Goal: Transaction & Acquisition: Purchase product/service

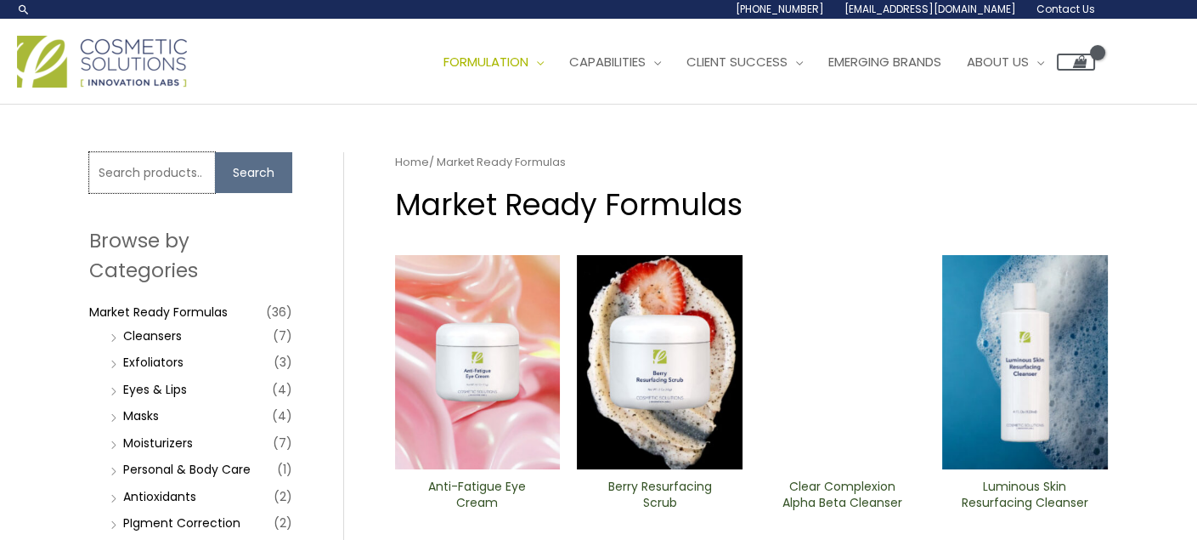
click at [162, 173] on input "Search for:" at bounding box center [152, 172] width 126 height 41
type input "rapid lift"
click at [255, 176] on button "Search" at bounding box center [253, 172] width 77 height 41
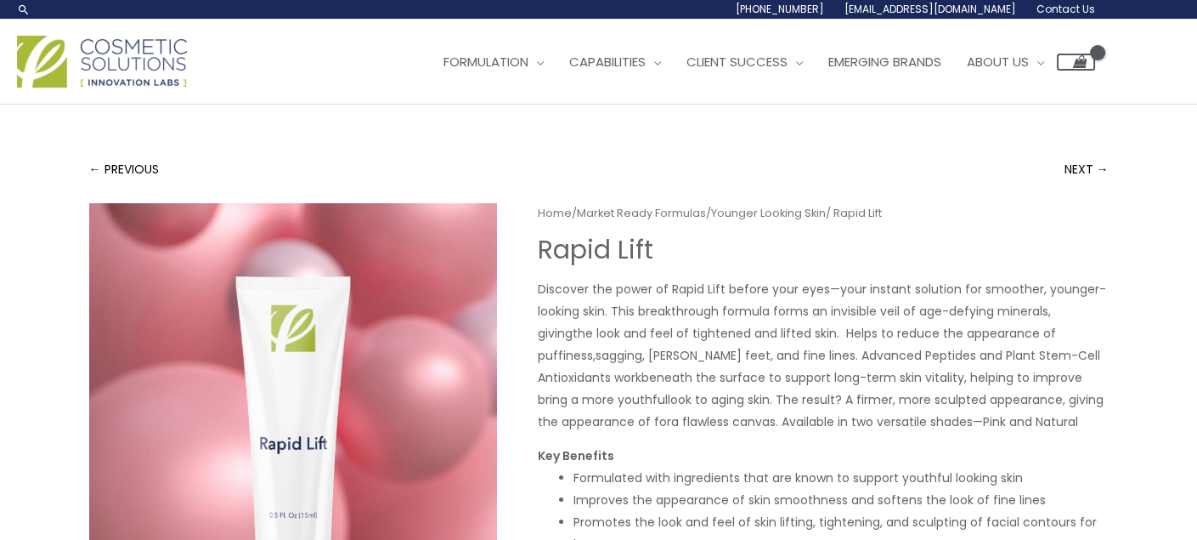
scroll to position [170, 0]
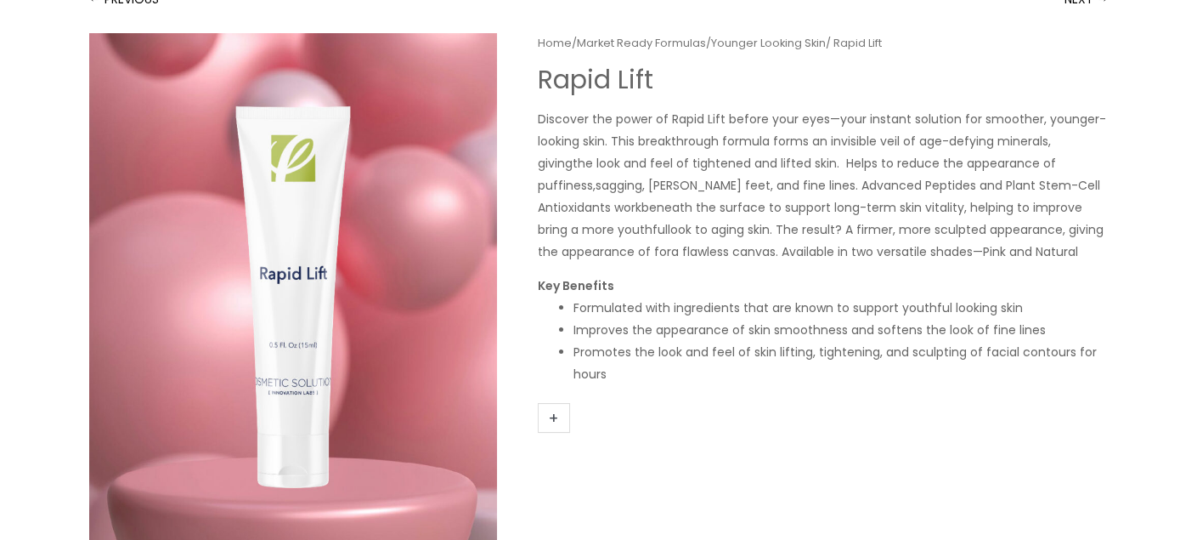
click at [555, 422] on link "+" at bounding box center [554, 418] width 32 height 30
click at [554, 419] on link "+" at bounding box center [554, 418] width 32 height 30
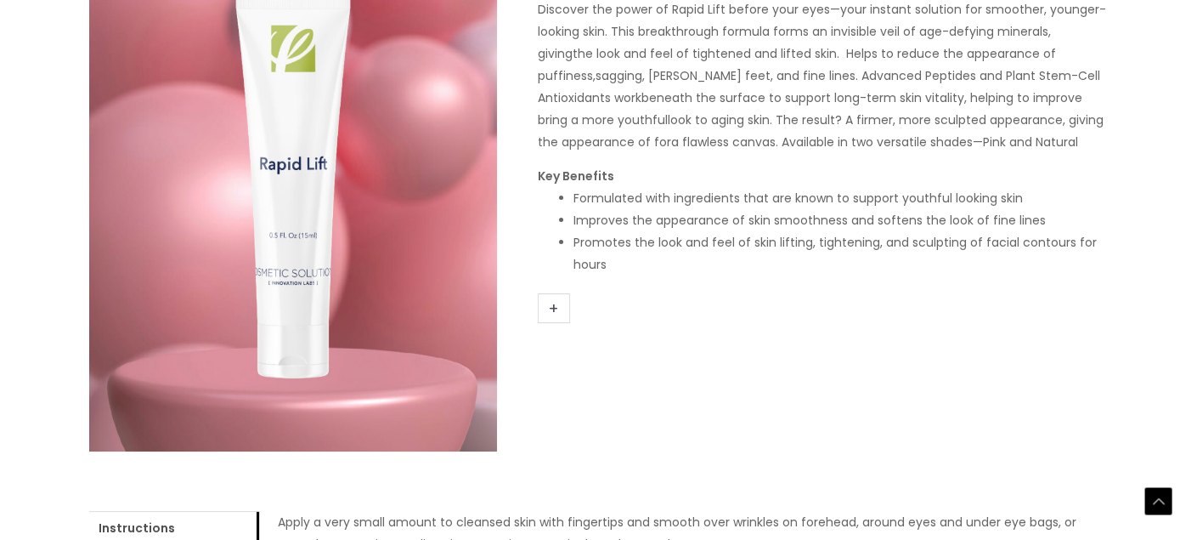
scroll to position [340, 0]
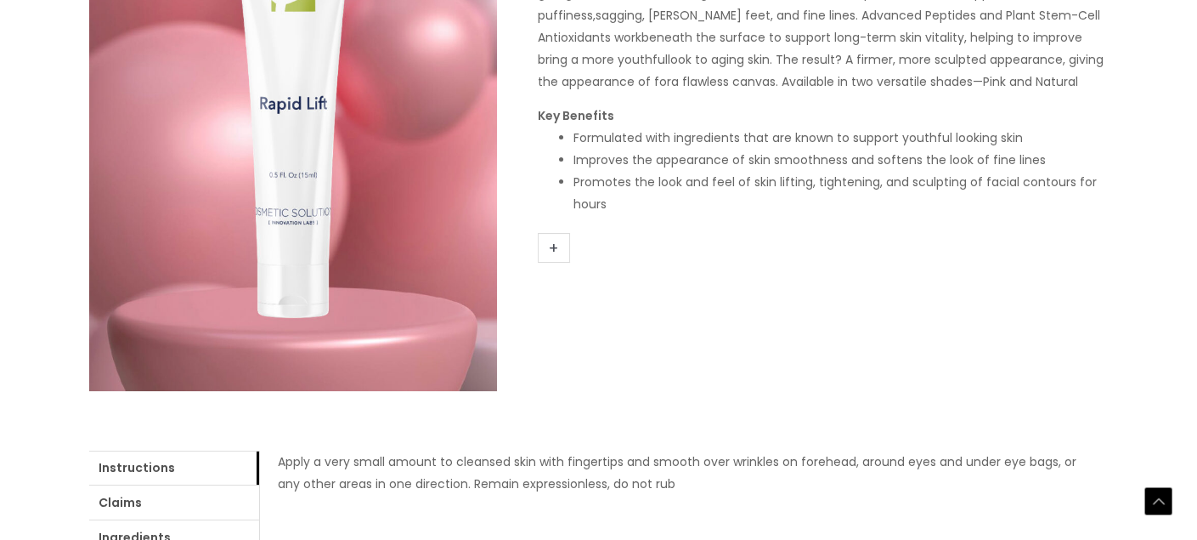
click at [558, 252] on link "+" at bounding box center [554, 248] width 32 height 30
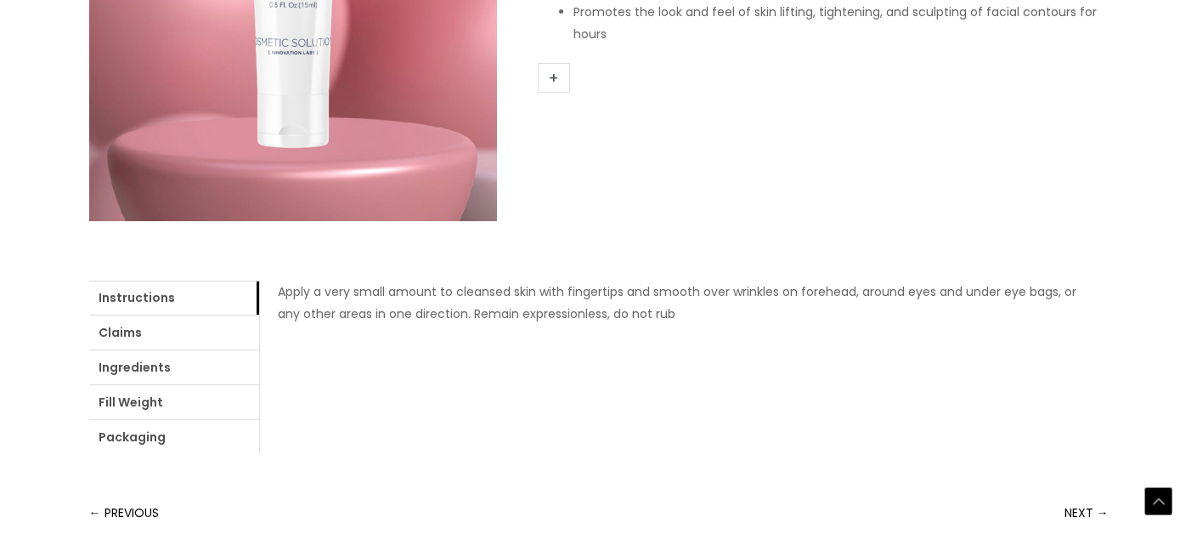
scroll to position [680, 0]
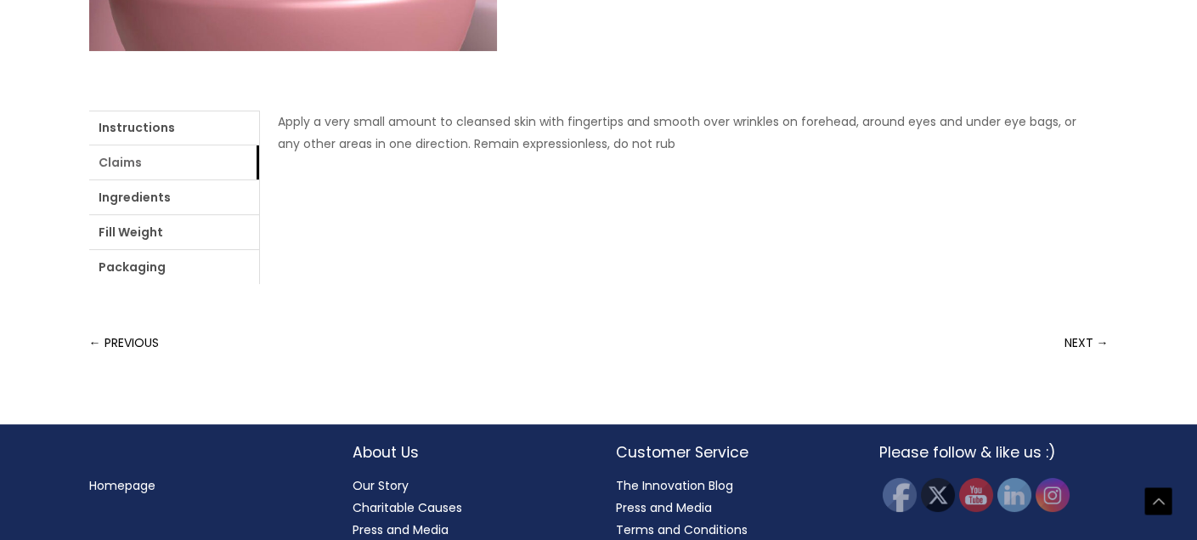
click at [162, 156] on link "Claims" at bounding box center [174, 162] width 170 height 34
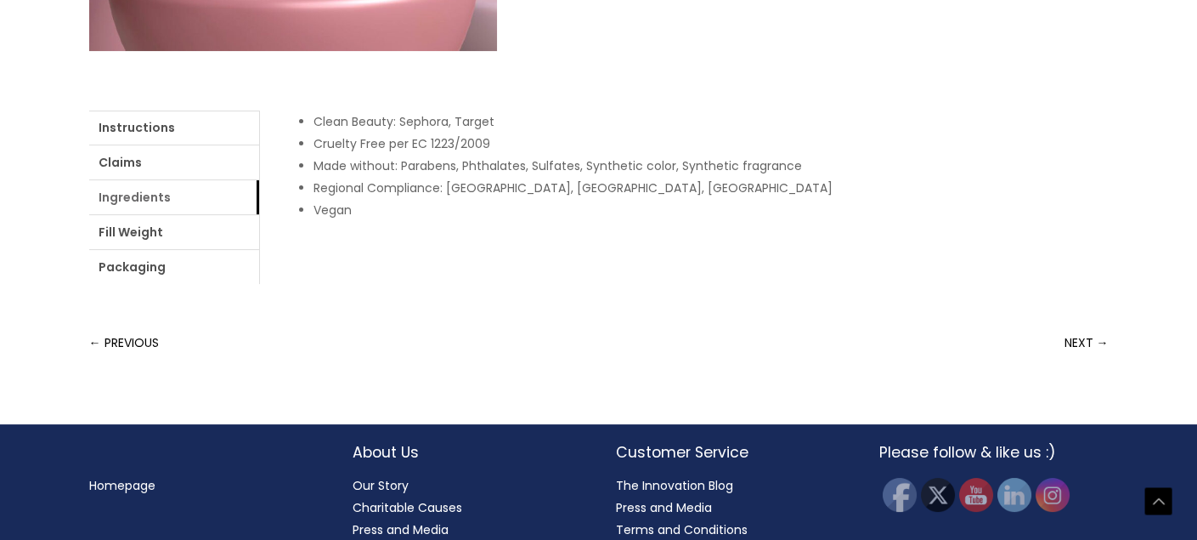
click at [184, 196] on link "Ingredients" at bounding box center [174, 197] width 170 height 34
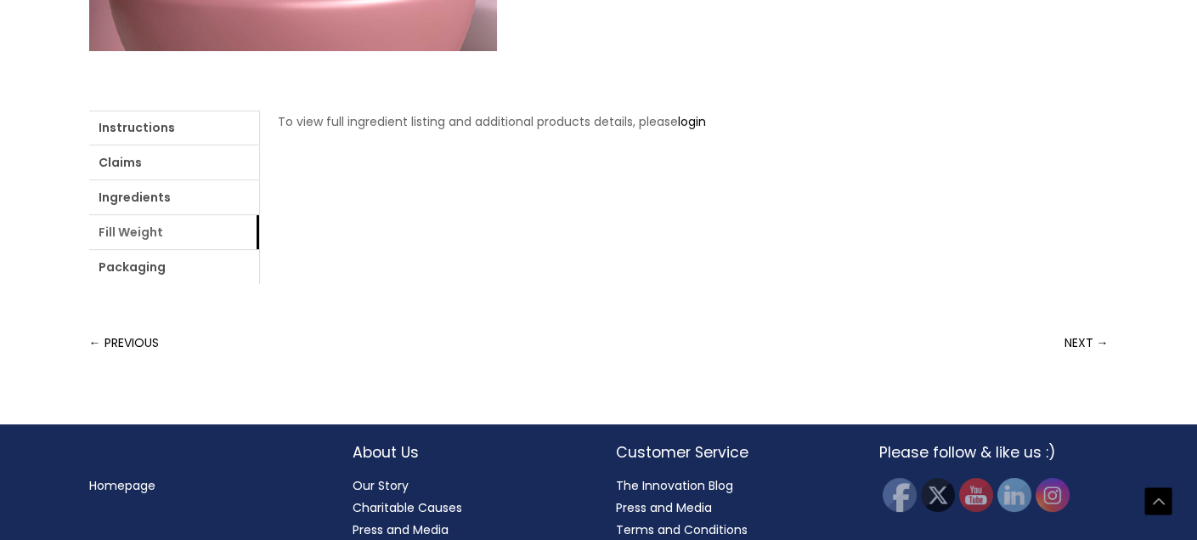
click at [193, 229] on link "Fill Weight" at bounding box center [174, 232] width 170 height 34
click at [189, 266] on link "Packaging" at bounding box center [174, 267] width 170 height 34
click at [157, 188] on link "Ingredients" at bounding box center [174, 197] width 170 height 34
click at [693, 123] on link "login" at bounding box center [692, 121] width 28 height 17
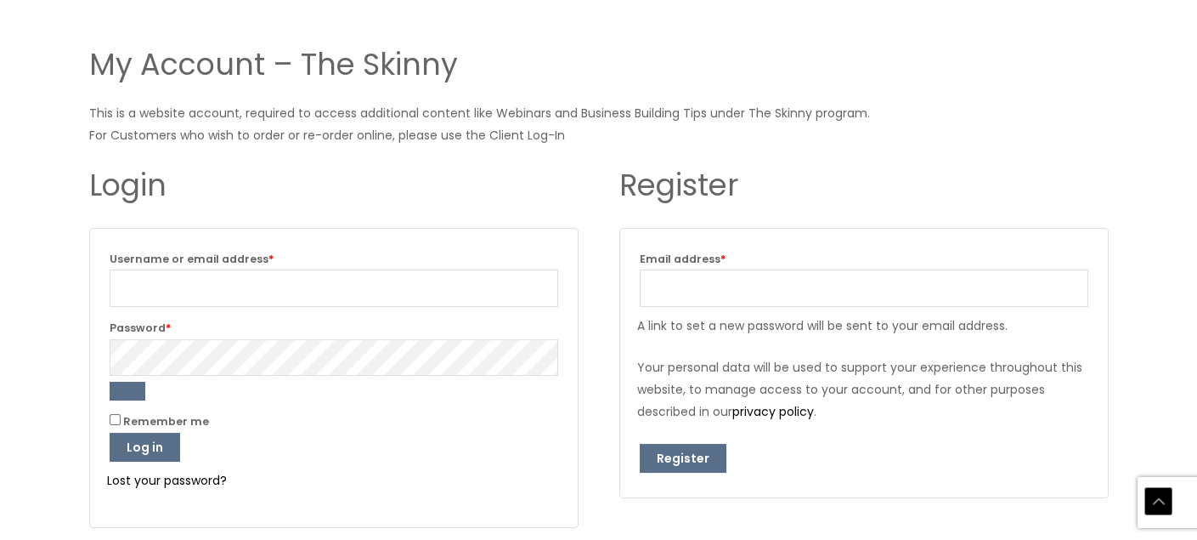
scroll to position [340, 0]
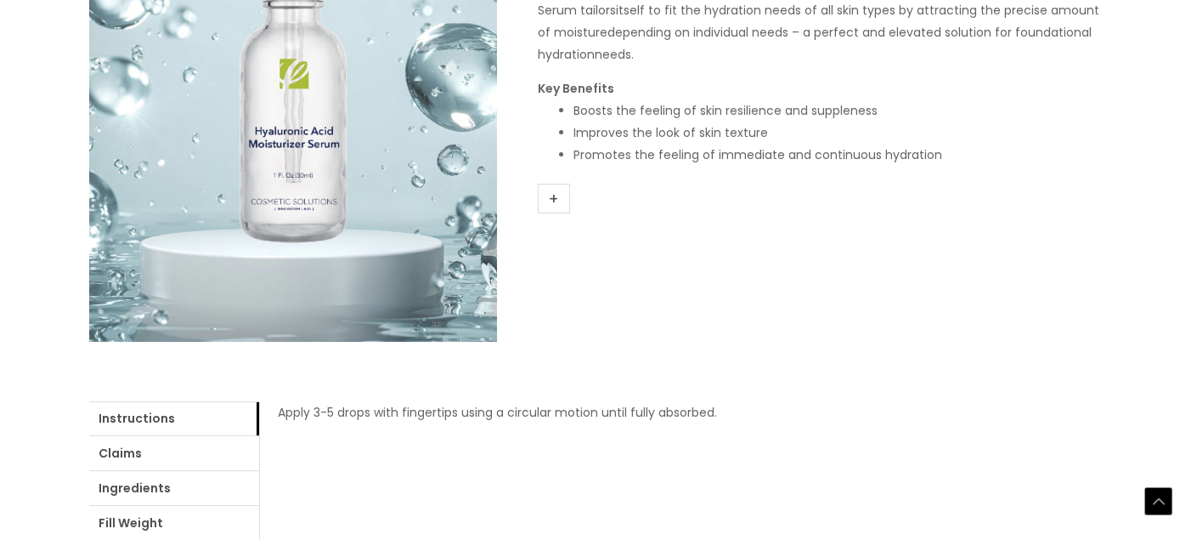
scroll to position [510, 0]
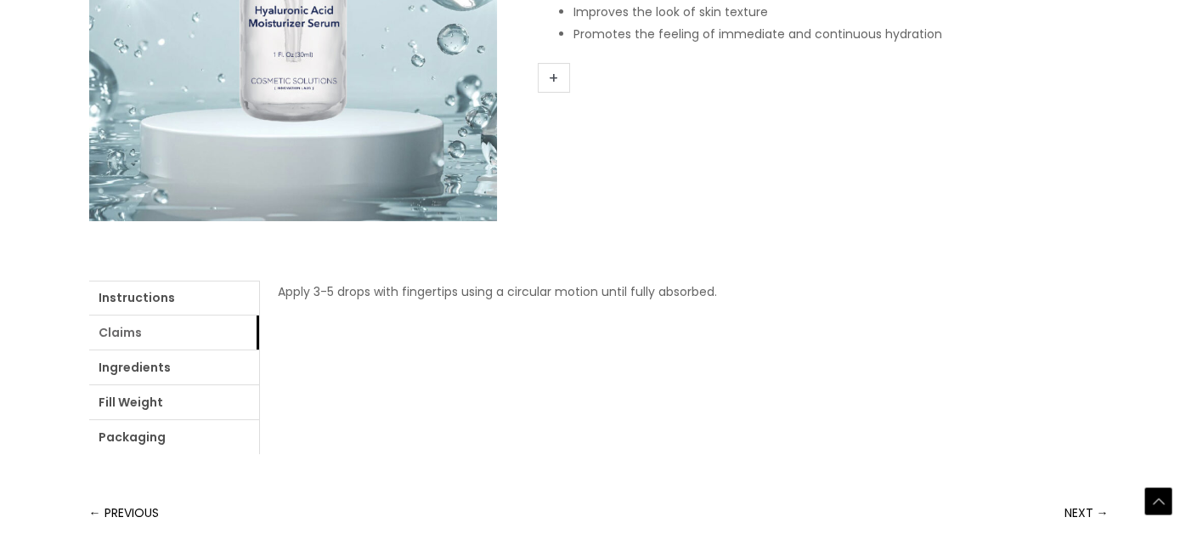
click at [157, 326] on link "Claims" at bounding box center [174, 332] width 170 height 34
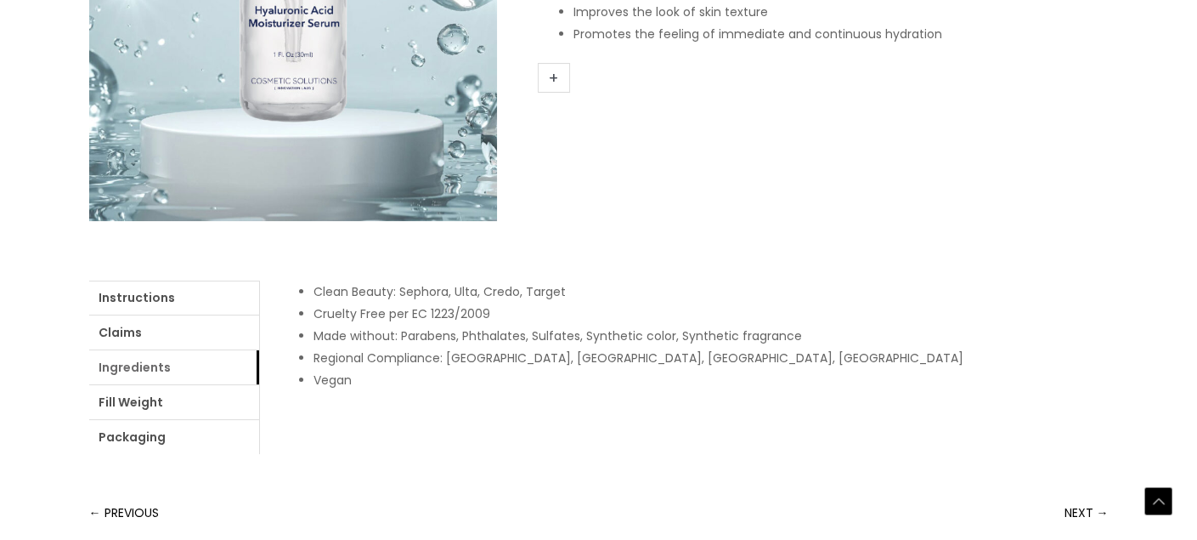
click at [175, 372] on link "Ingredients" at bounding box center [174, 367] width 170 height 34
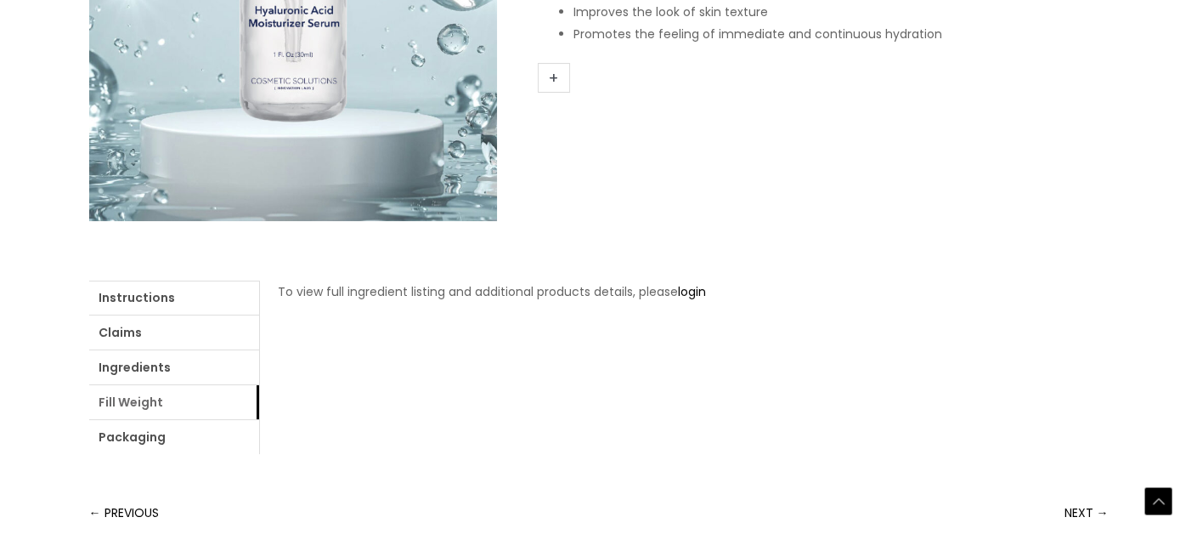
click at [173, 405] on link "Fill Weight" at bounding box center [174, 402] width 170 height 34
click at [187, 436] on link "Packaging" at bounding box center [174, 437] width 170 height 34
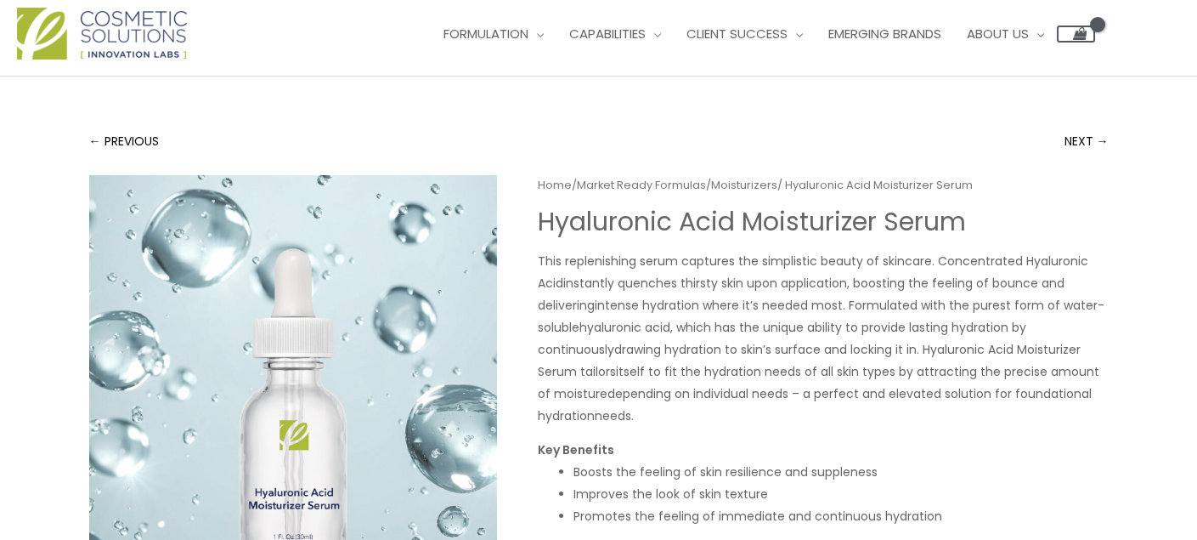
scroll to position [0, 0]
